Goal: Transaction & Acquisition: Purchase product/service

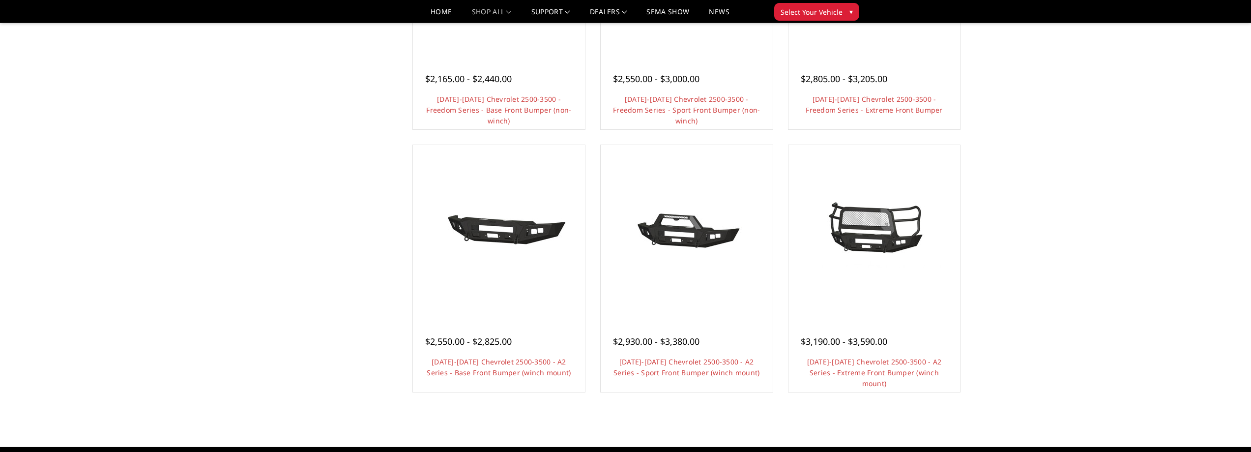
scroll to position [526, 0]
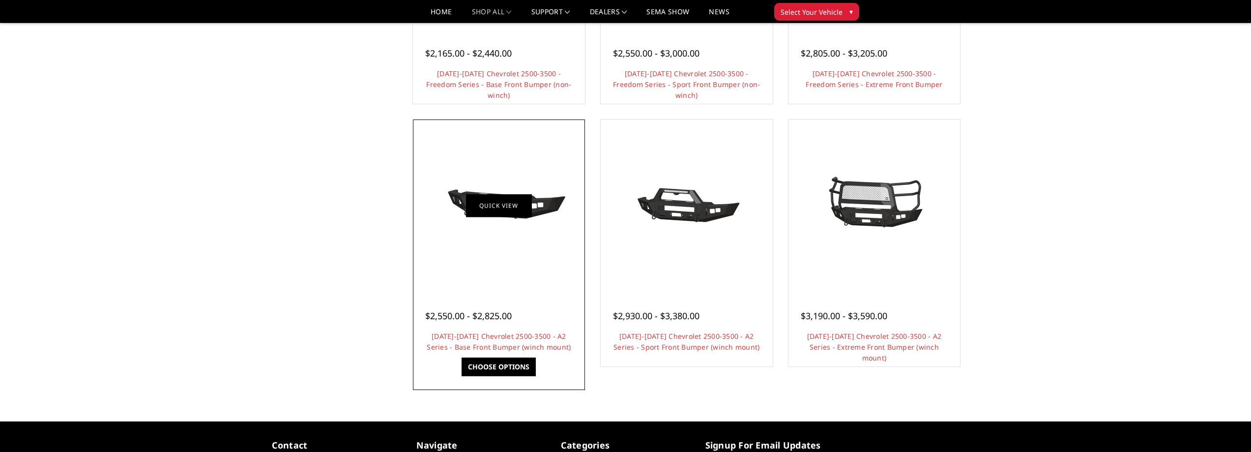
click at [500, 205] on link "Quick view" at bounding box center [499, 205] width 66 height 23
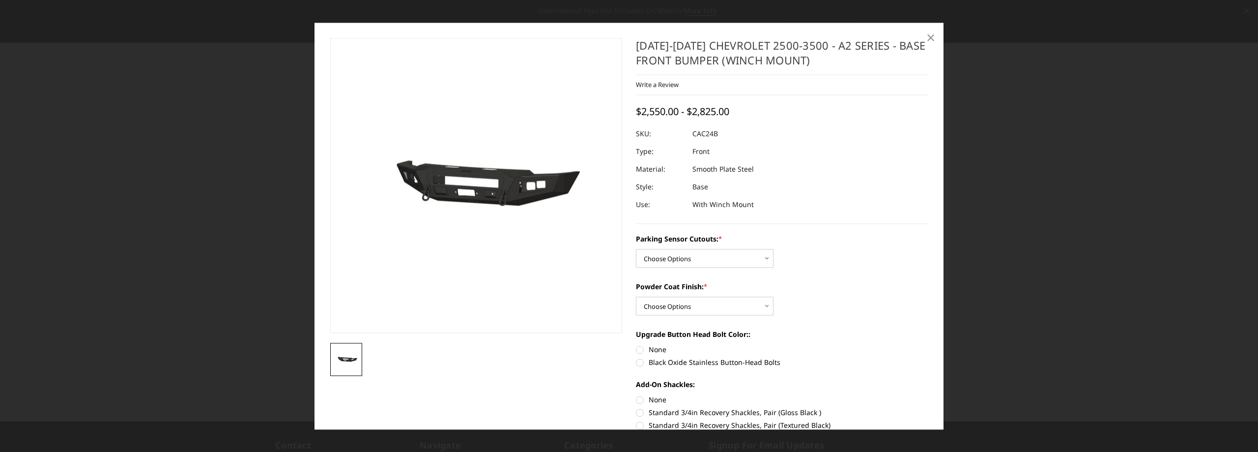
click at [933, 35] on span "×" at bounding box center [930, 37] width 9 height 21
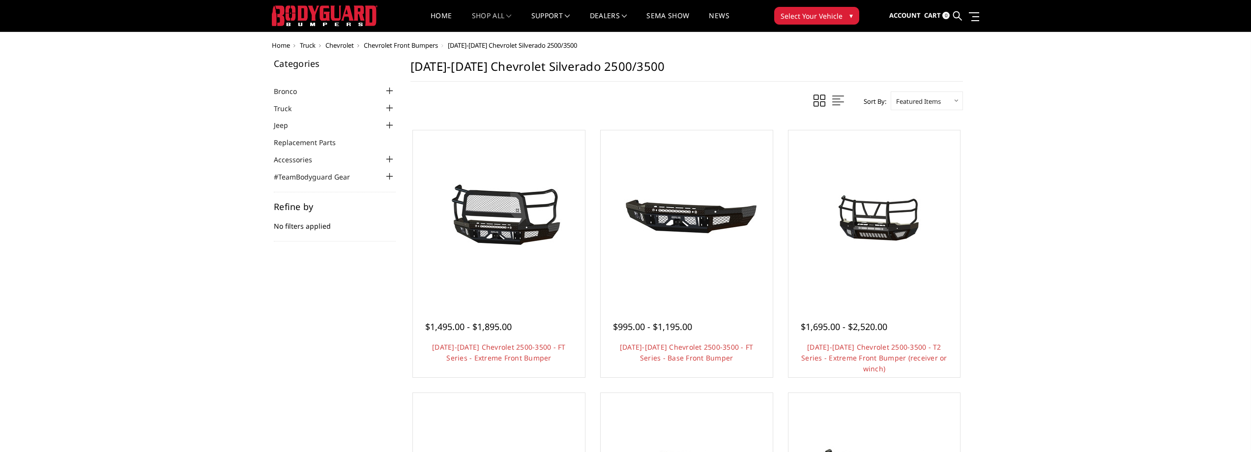
scroll to position [0, 0]
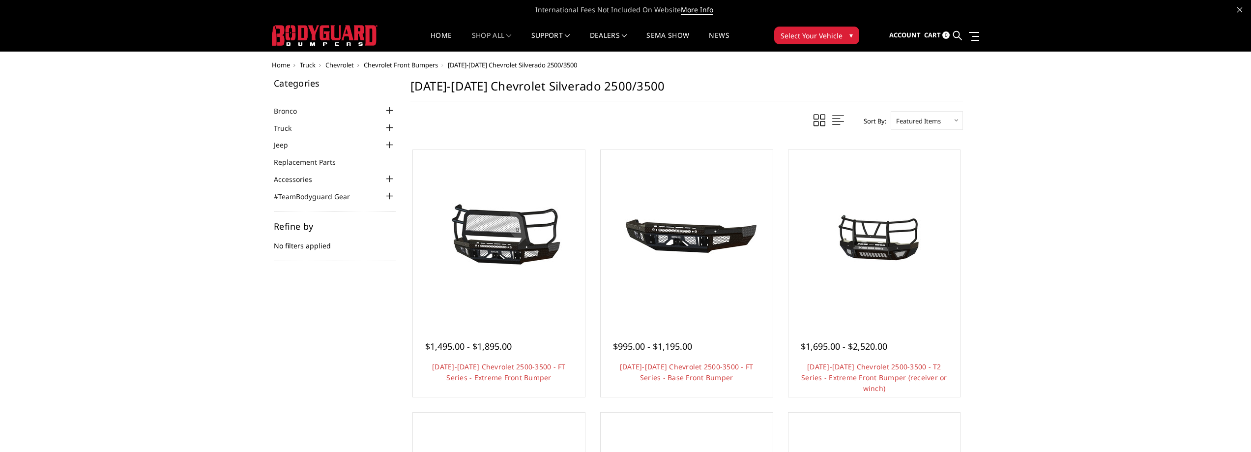
click at [952, 119] on select "Featured Items Newest Items Best Selling A to Z Z to A By Review Price: Ascendi…" at bounding box center [927, 120] width 72 height 19
select select "newest"
click at [891, 111] on select "Featured Items Newest Items Best Selling A to Z Z to A By Review Price: Ascendi…" at bounding box center [927, 120] width 72 height 19
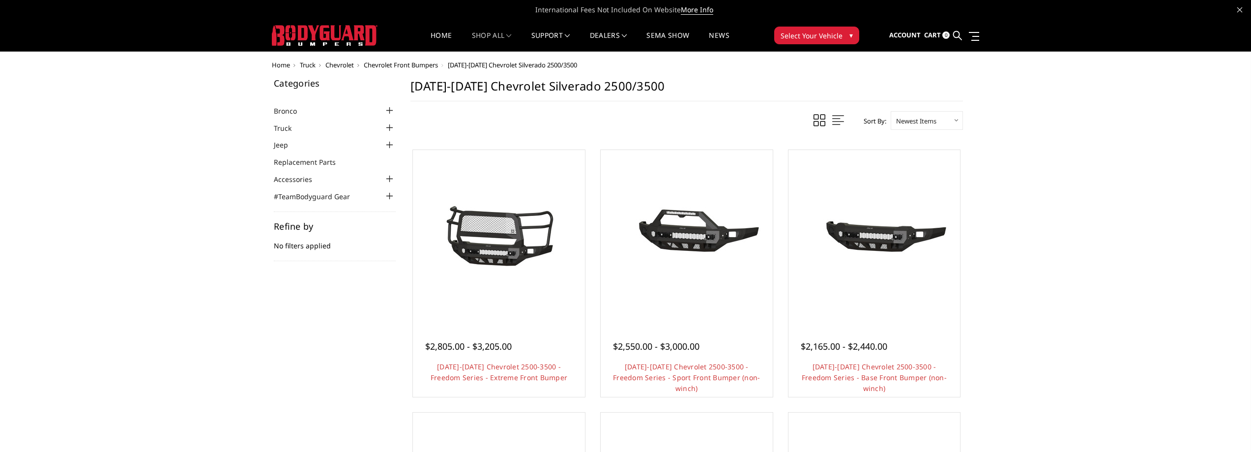
click at [921, 124] on select "Featured Items Newest Items Best Selling A to Z Z to A By Review Price: Ascendi…" at bounding box center [927, 120] width 72 height 19
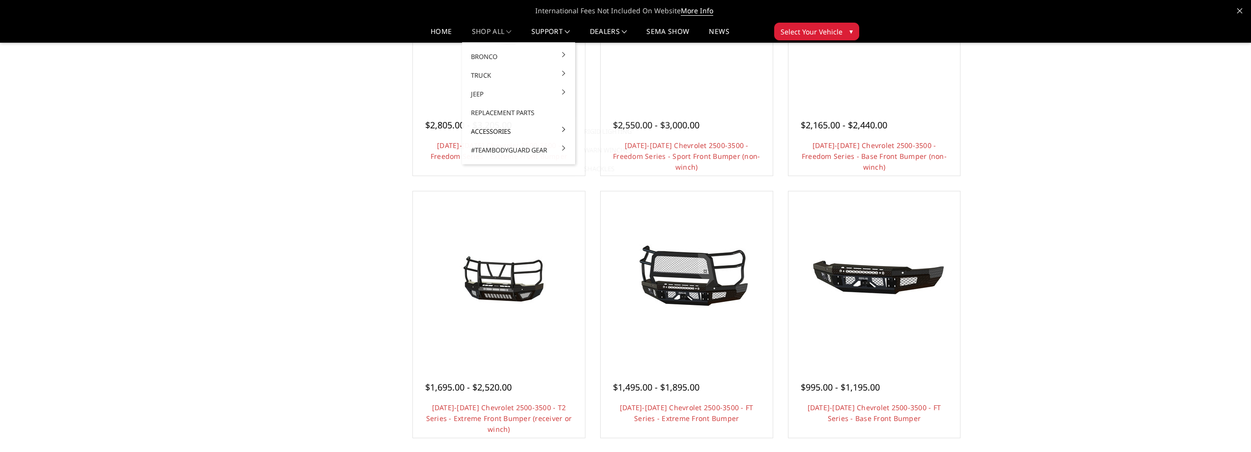
scroll to position [295, 0]
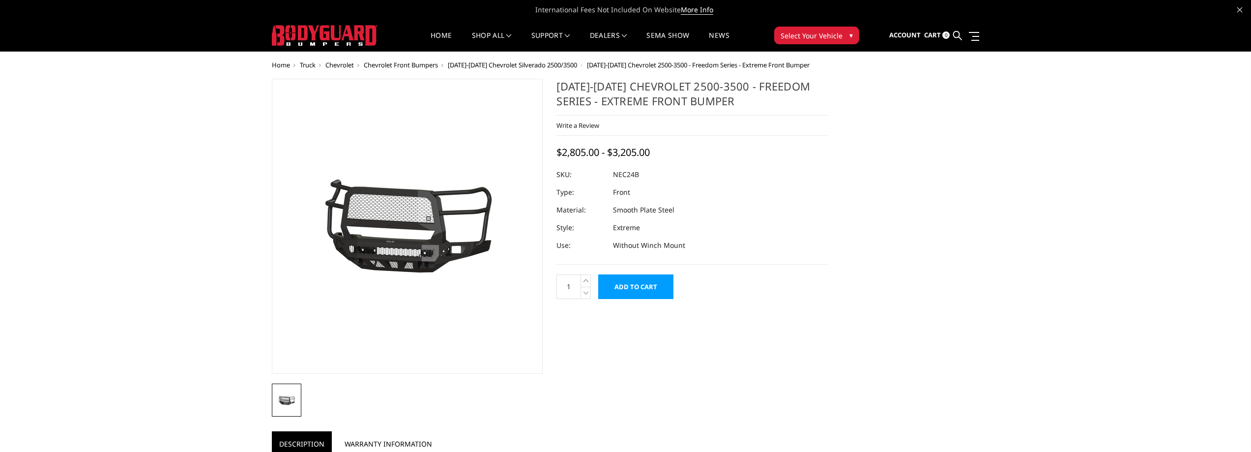
select select "2978"
select select "2980"
select select "2981"
select select "2983"
